Goal: Find specific fact

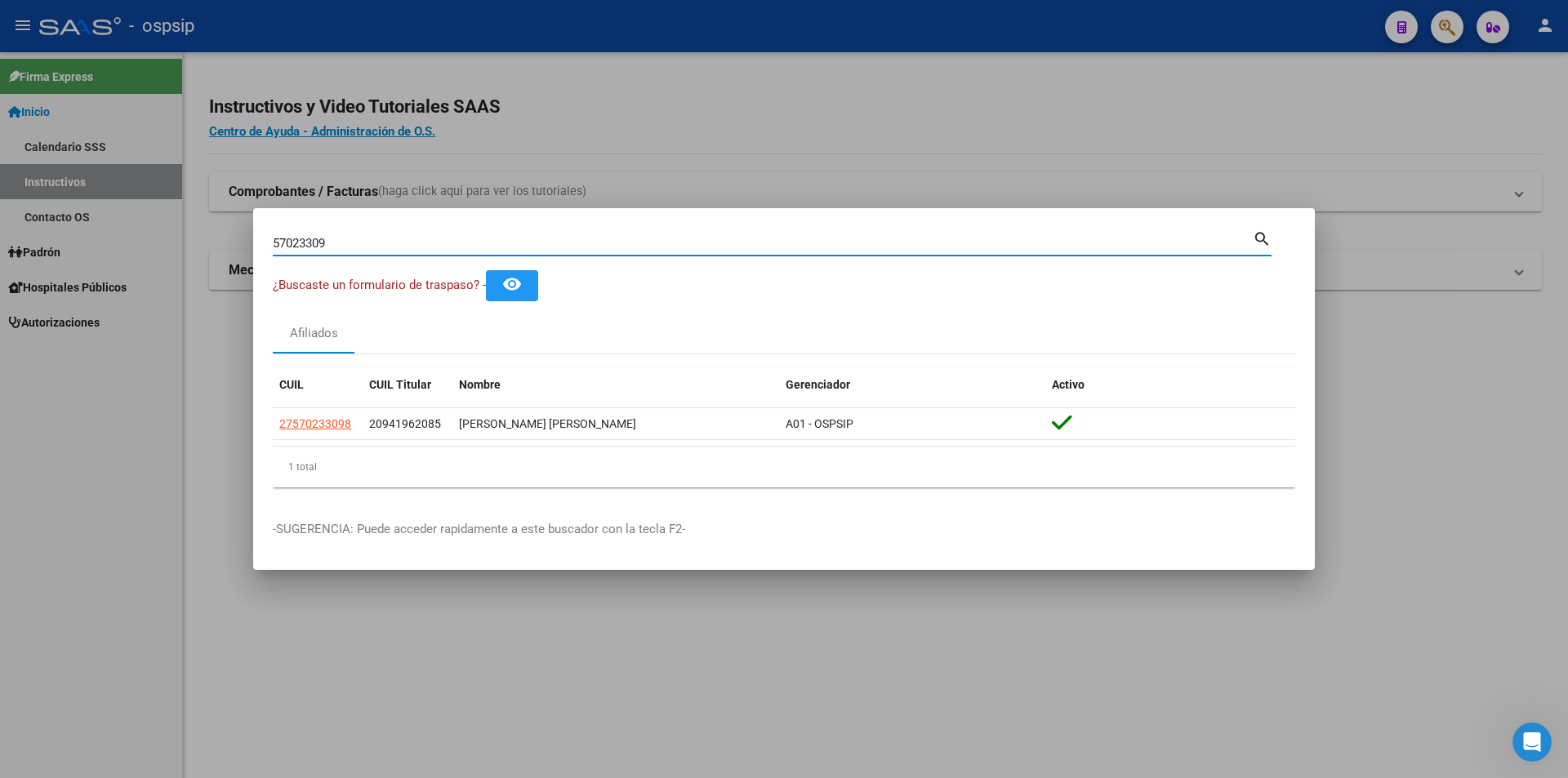
click at [360, 247] on input "57023309" at bounding box center [763, 244] width 980 height 15
type input "50927870"
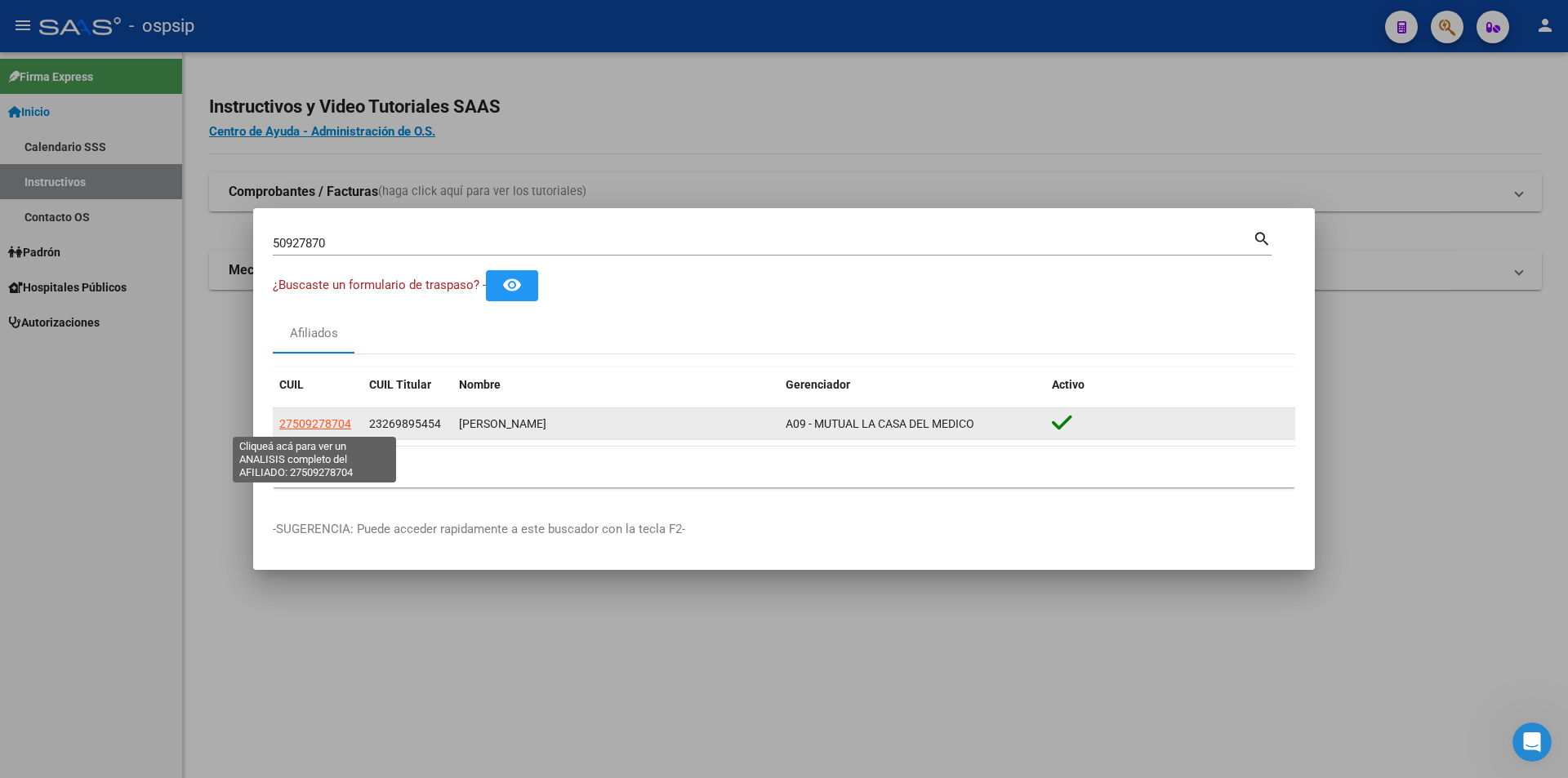
click at [326, 423] on span "27509278704" at bounding box center [315, 423] width 72 height 13
type textarea "27509278704"
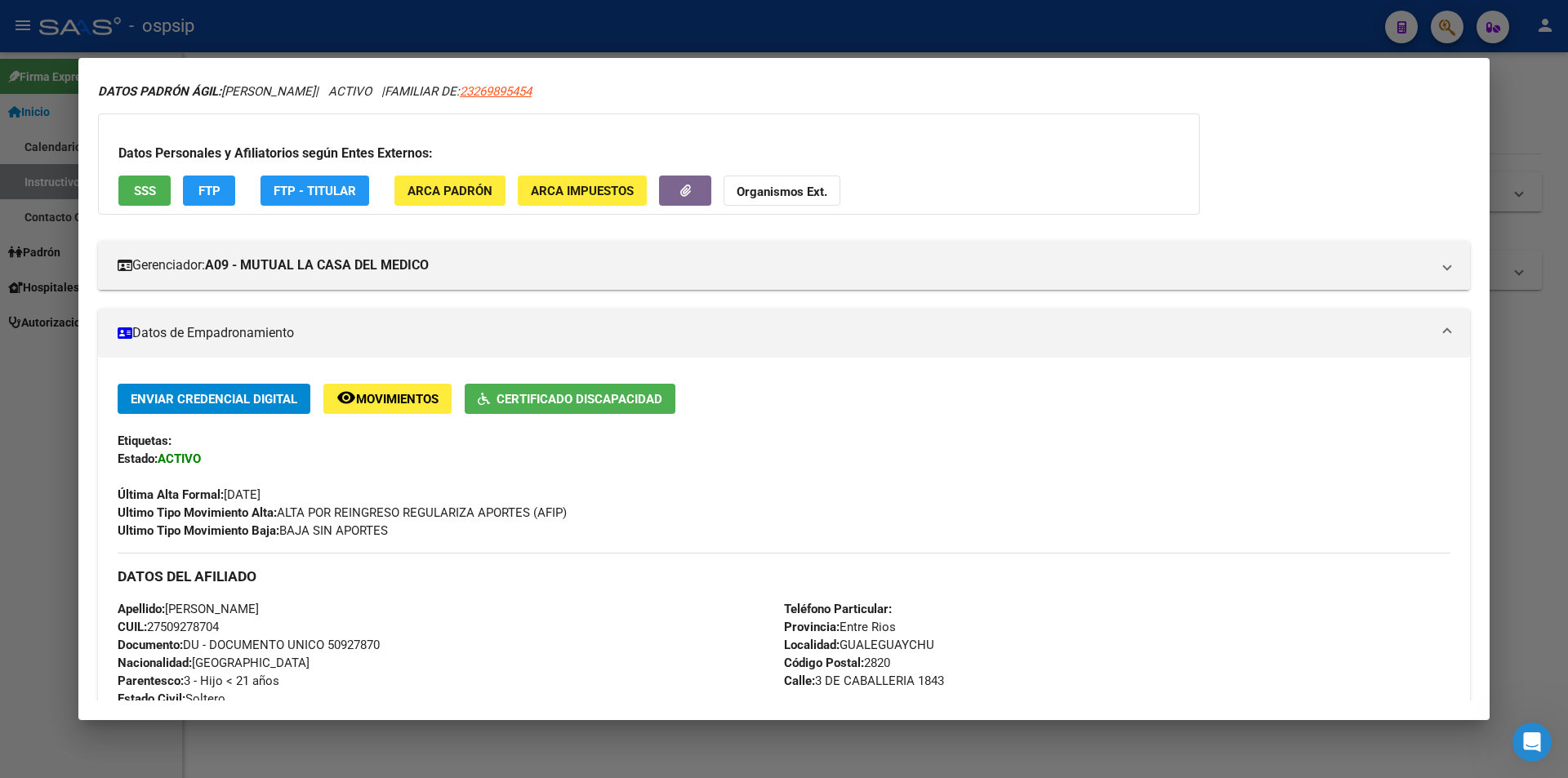
scroll to position [163, 0]
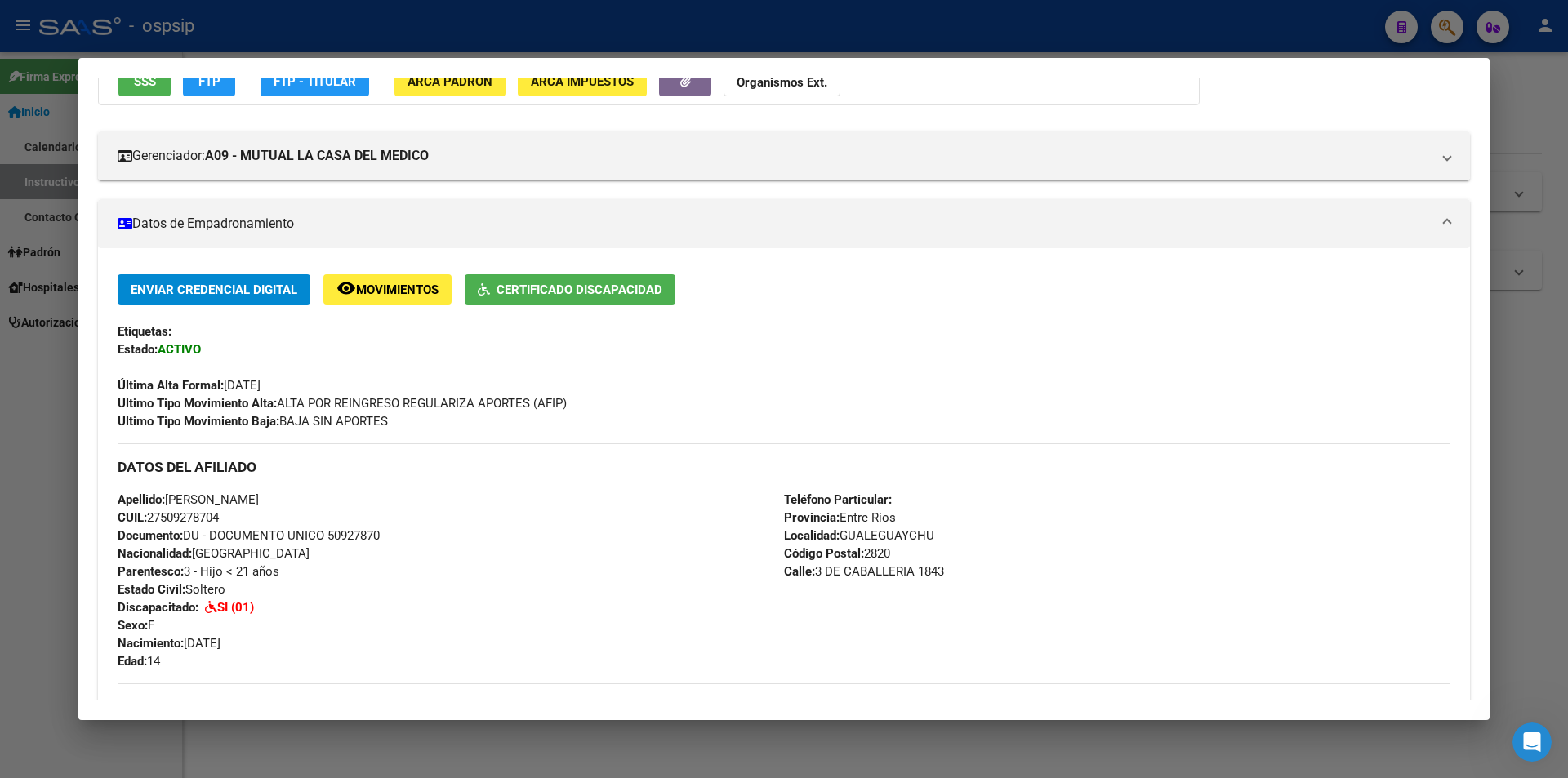
click at [347, 531] on span "Documento: DU - DOCUMENTO UNICO 50927870" at bounding box center [248, 535] width 262 height 15
copy span "50927870"
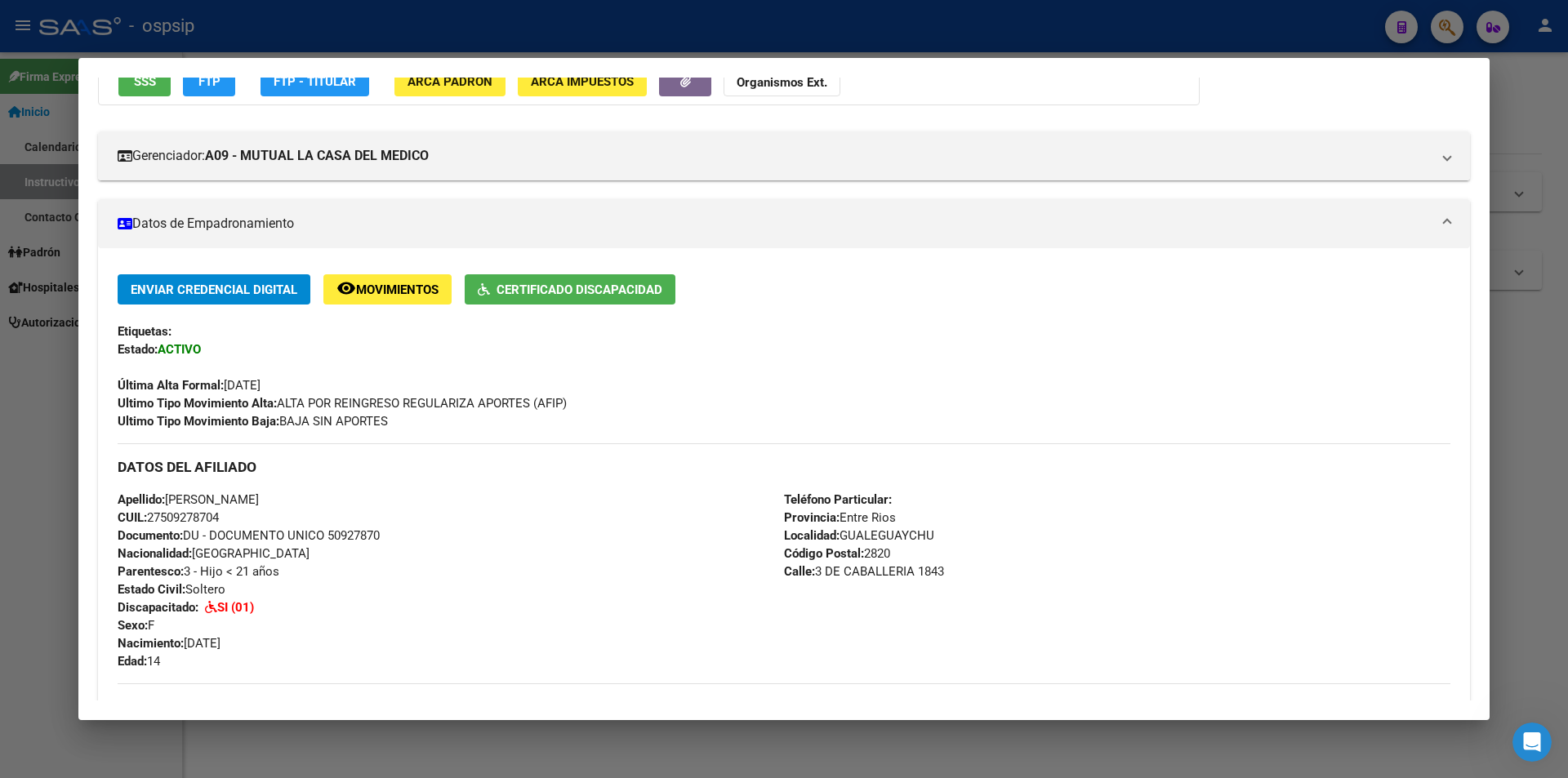
click at [396, 567] on div "Apellido: [PERSON_NAME] CUIL: 27509278704 Documento: DU - DOCUMENTO UNICO 50927…" at bounding box center [450, 581] width 666 height 180
